Goal: Navigation & Orientation: Find specific page/section

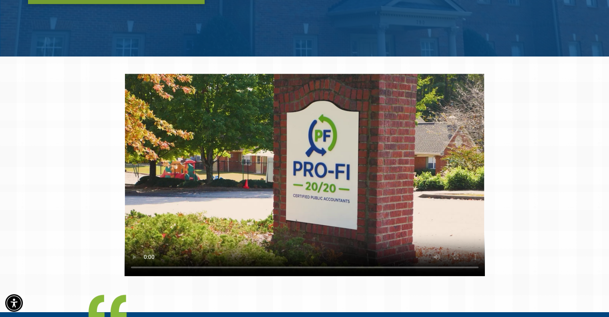
scroll to position [300, 0]
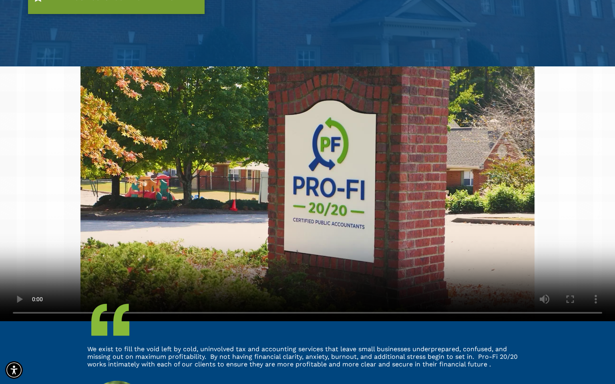
click at [388, 299] on video at bounding box center [307, 193] width 615 height 255
click at [397, 275] on video at bounding box center [307, 193] width 615 height 255
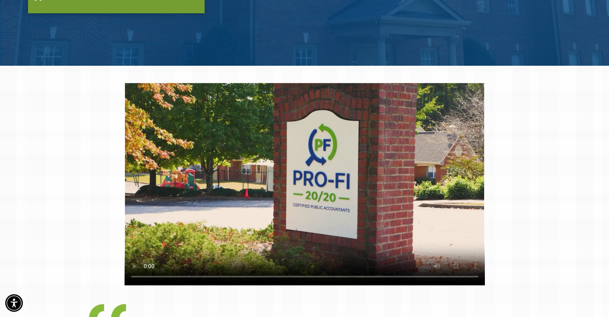
click at [413, 181] on video at bounding box center [305, 184] width 360 height 202
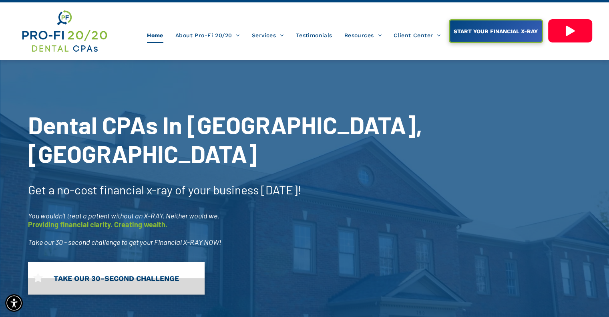
scroll to position [19, 0]
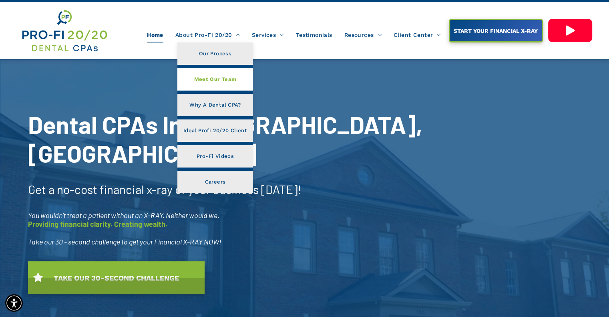
click at [219, 75] on span "Meet Our Team" at bounding box center [215, 79] width 42 height 10
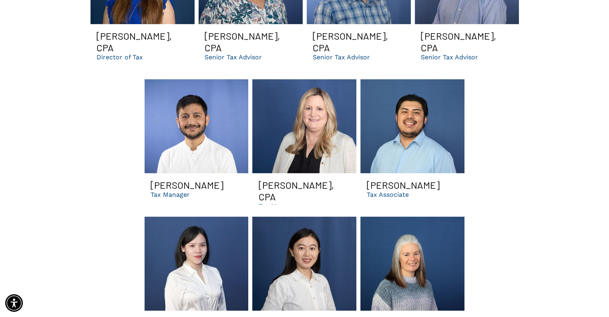
scroll to position [1162, 0]
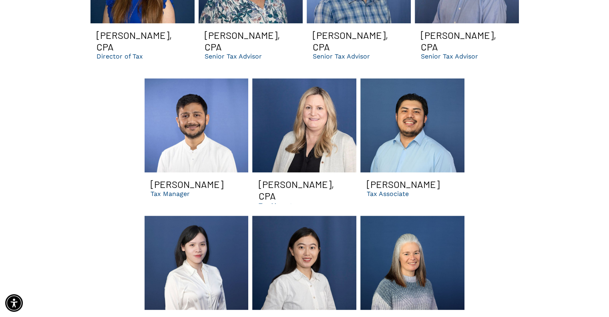
click at [310, 256] on link "Rachel Yang Dental Tax Associate | managerial dental consultants for DSOs and m…" at bounding box center [304, 262] width 104 height 94
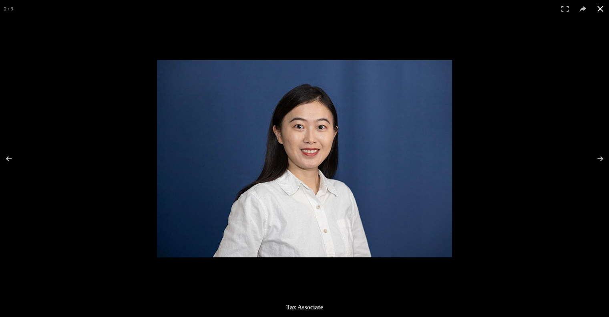
click at [602, 10] on button at bounding box center [600, 9] width 18 height 18
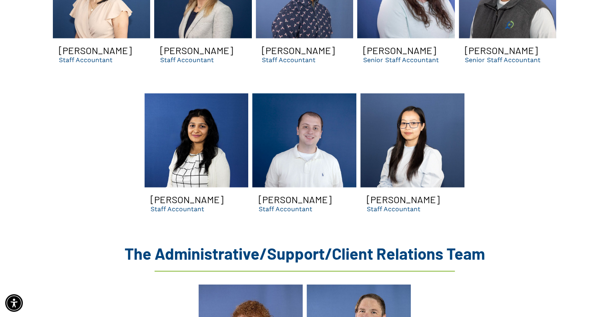
scroll to position [1925, 0]
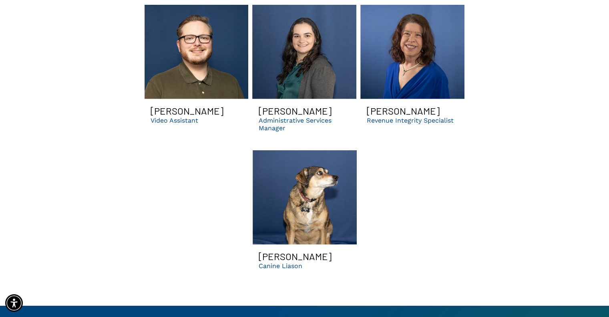
scroll to position [2503, 0]
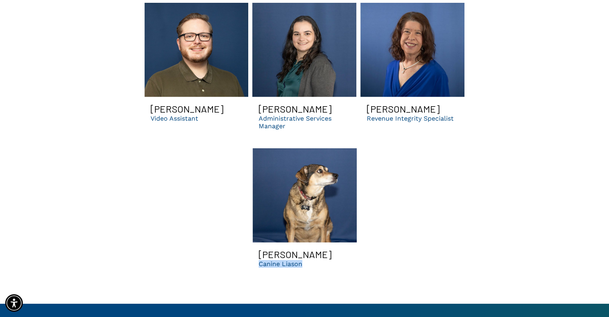
drag, startPoint x: 258, startPoint y: 241, endPoint x: 315, endPoint y: 246, distance: 57.0
click at [315, 246] on span "[PERSON_NAME] Canine Liason" at bounding box center [305, 257] width 104 height 31
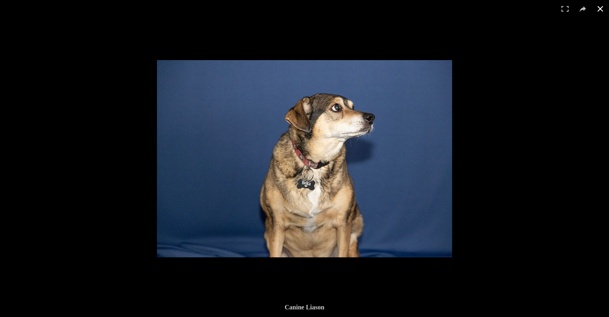
click at [605, 7] on button at bounding box center [600, 9] width 18 height 18
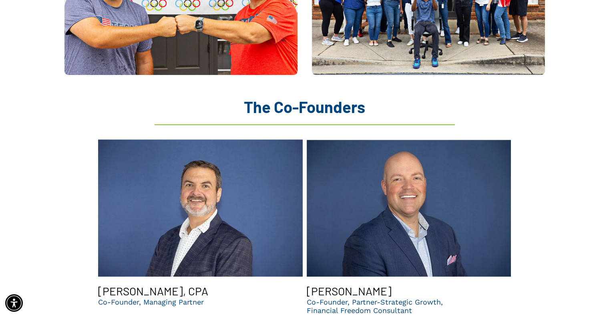
scroll to position [705, 0]
